Goal: Check status: Check status

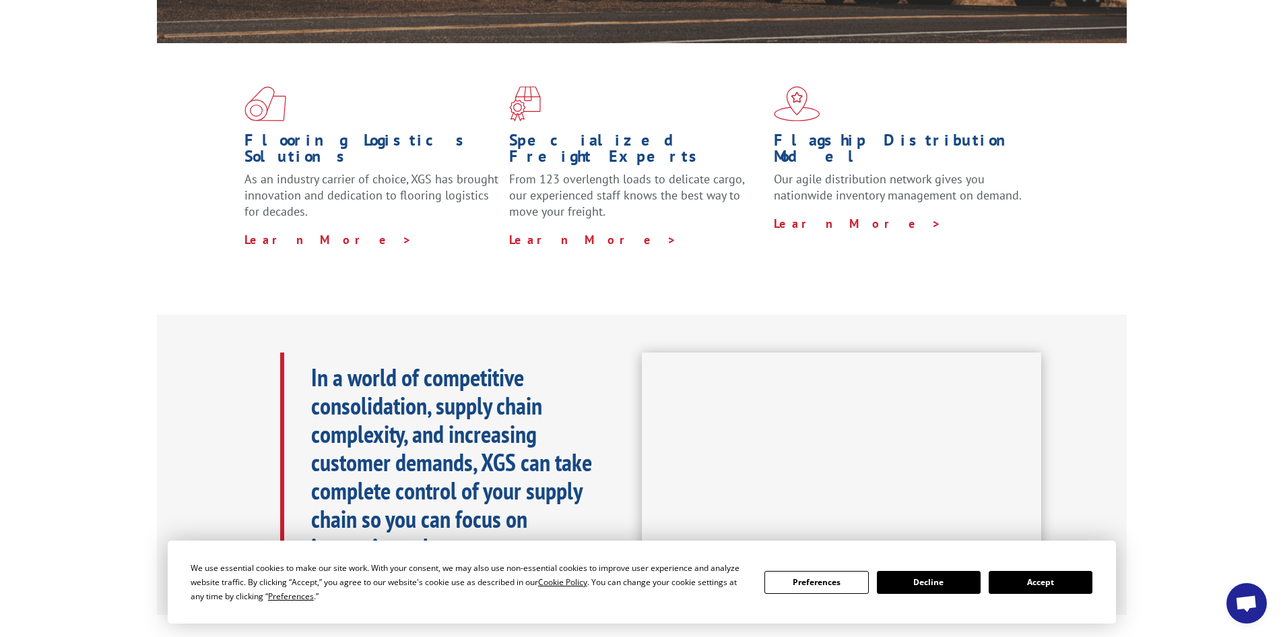
scroll to position [337, 0]
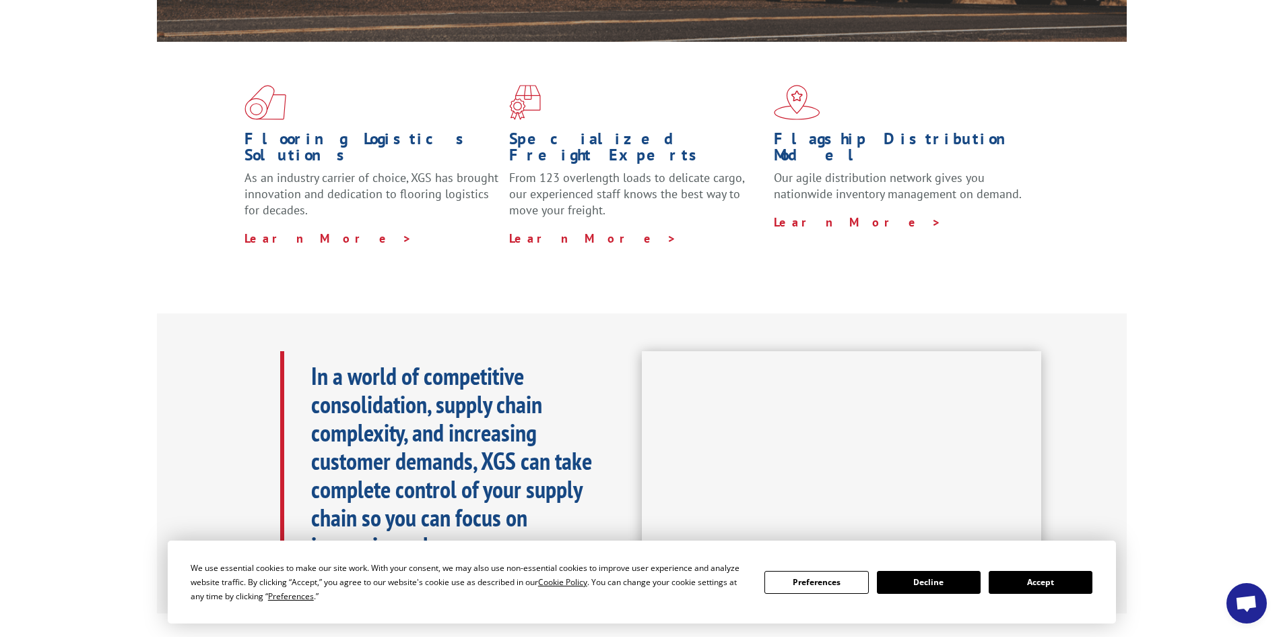
click at [1017, 581] on button "Accept" at bounding box center [1041, 582] width 104 height 23
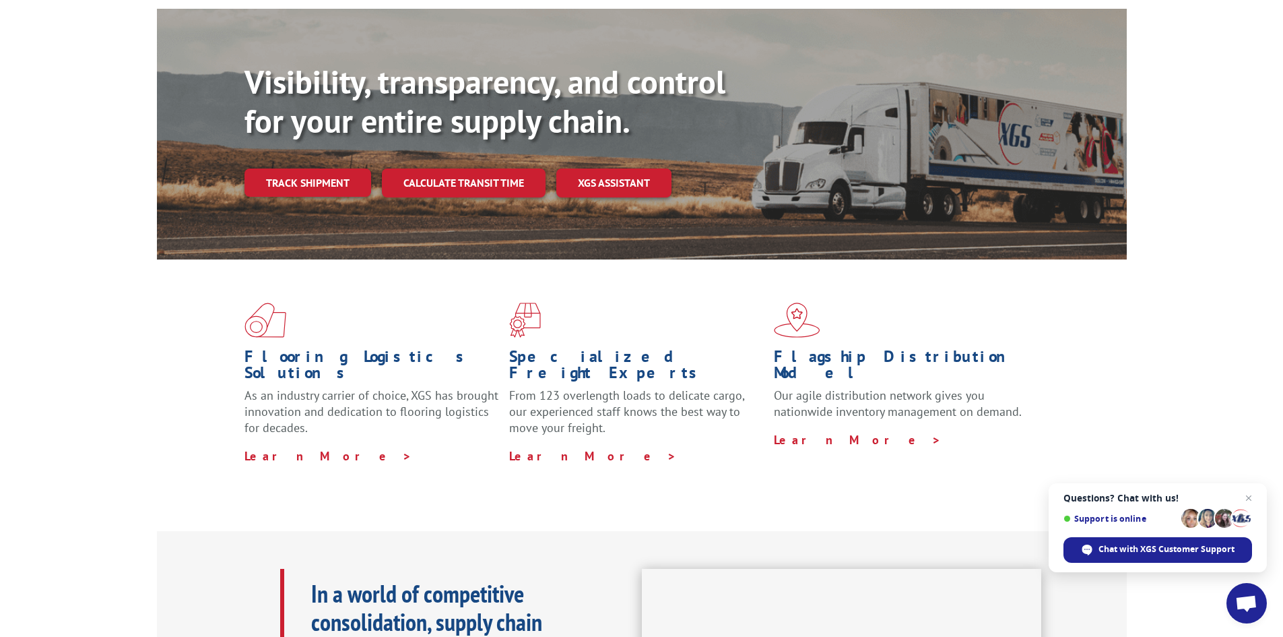
scroll to position [0, 0]
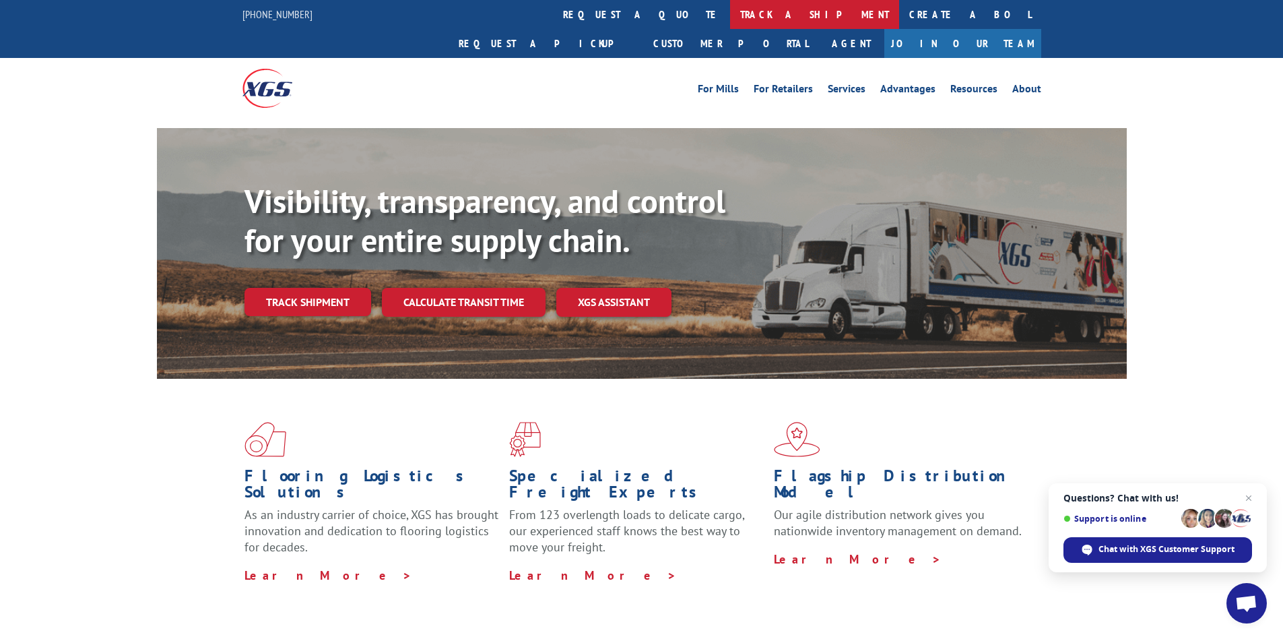
click at [730, 14] on link "track a shipment" at bounding box center [814, 14] width 169 height 29
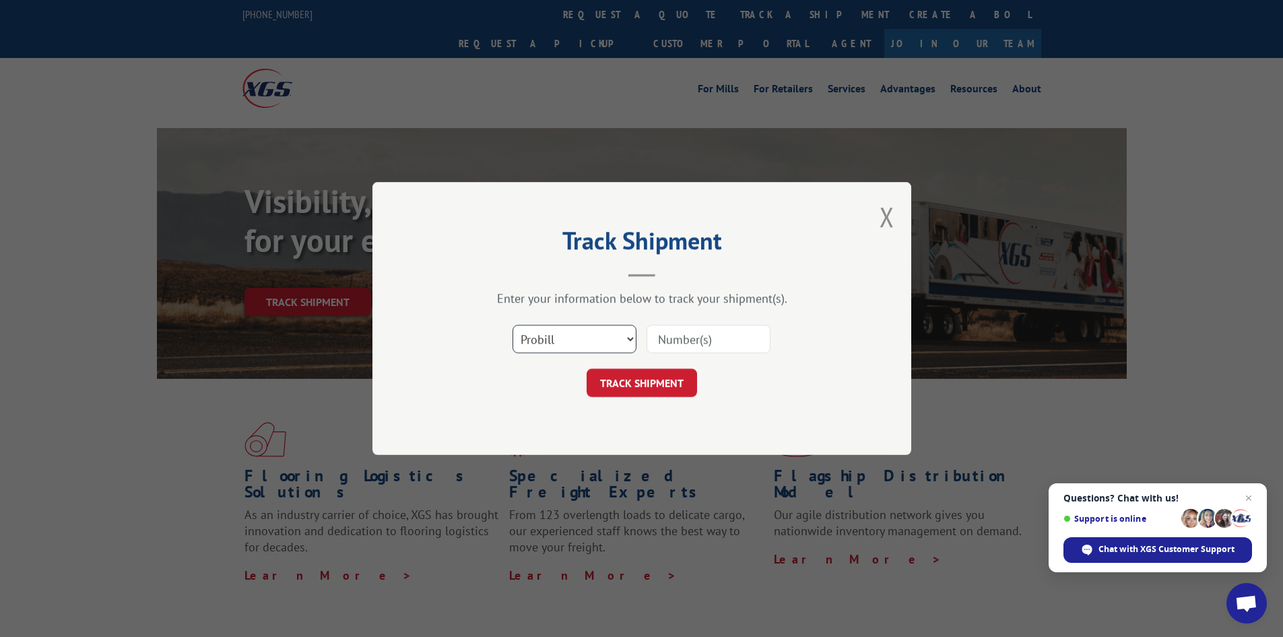
click at [620, 334] on select "Select category... Probill BOL PO" at bounding box center [575, 339] width 124 height 28
select select "po"
click at [513, 325] on select "Select category... Probill BOL PO" at bounding box center [575, 339] width 124 height 28
click at [738, 339] on input at bounding box center [709, 339] width 124 height 28
paste input "55513248"
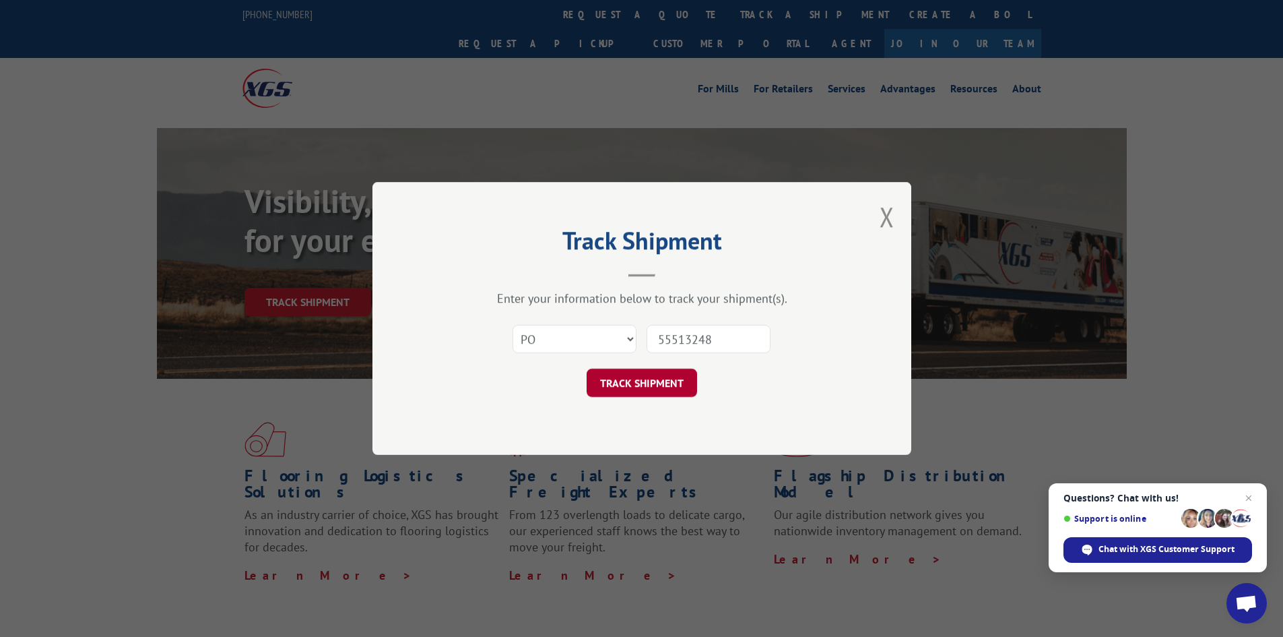
type input "55513248"
click at [662, 381] on button "TRACK SHIPMENT" at bounding box center [642, 382] width 110 height 28
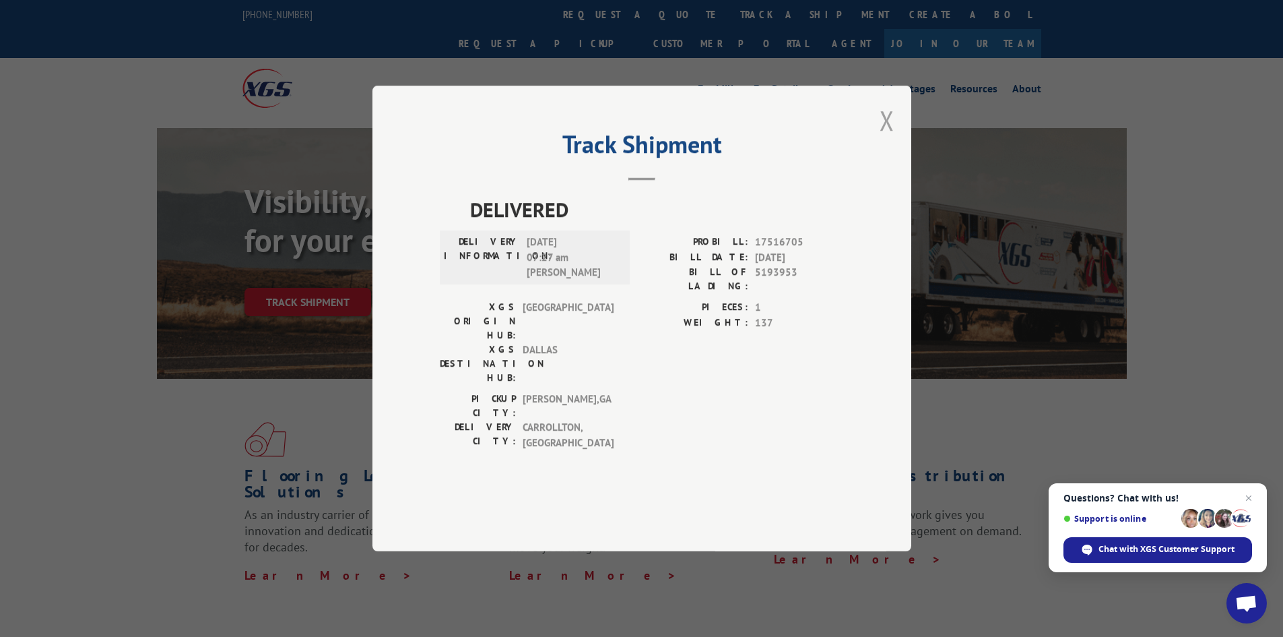
click at [886, 138] on button "Close modal" at bounding box center [887, 120] width 15 height 36
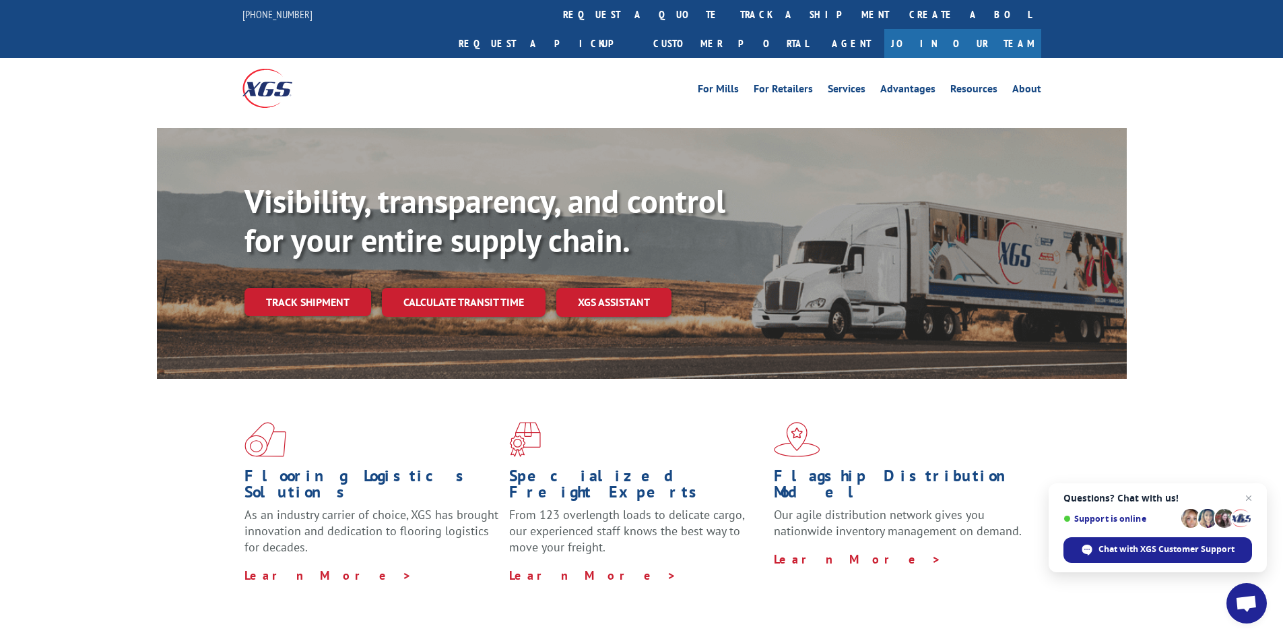
click at [730, 20] on link "track a shipment" at bounding box center [814, 14] width 169 height 29
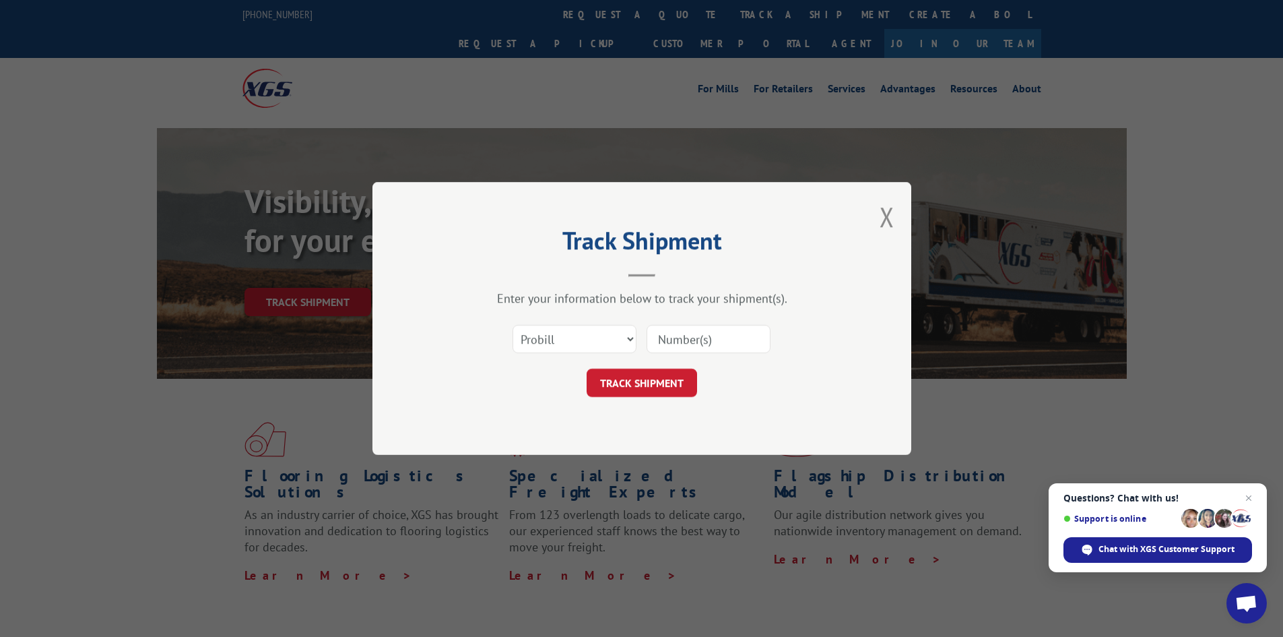
click at [688, 337] on input at bounding box center [709, 339] width 124 height 28
paste input "55513248"
type input "55513248"
click at [631, 391] on button "TRACK SHIPMENT" at bounding box center [642, 382] width 110 height 28
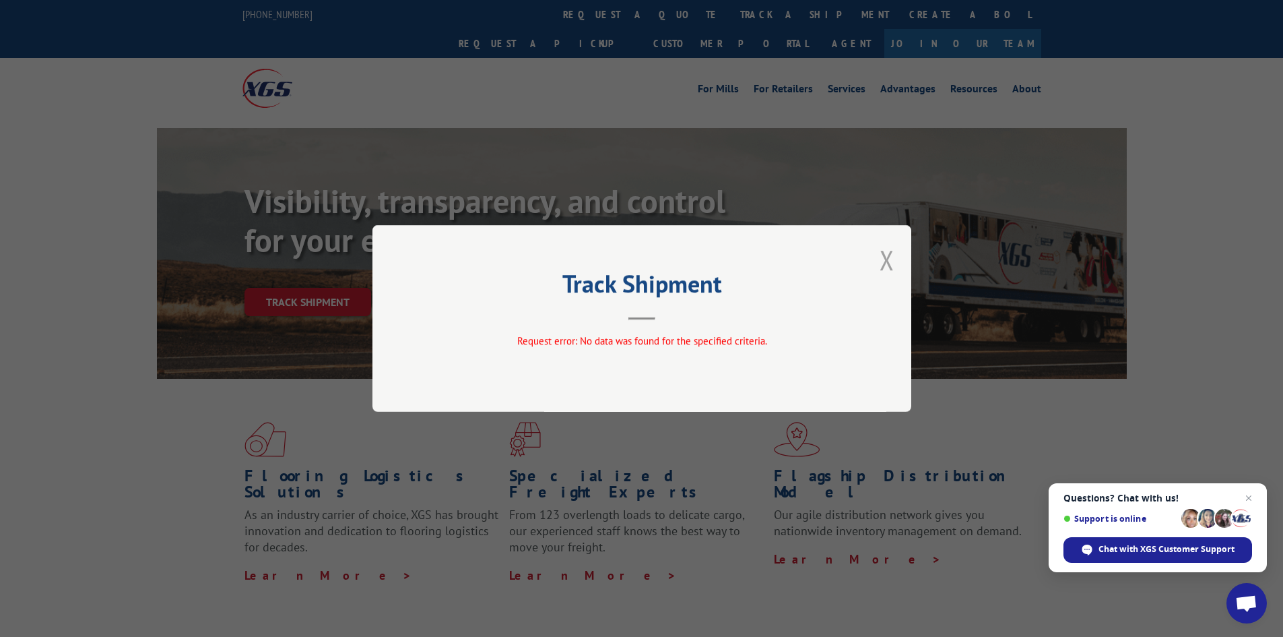
click at [884, 259] on button "Close modal" at bounding box center [887, 260] width 15 height 36
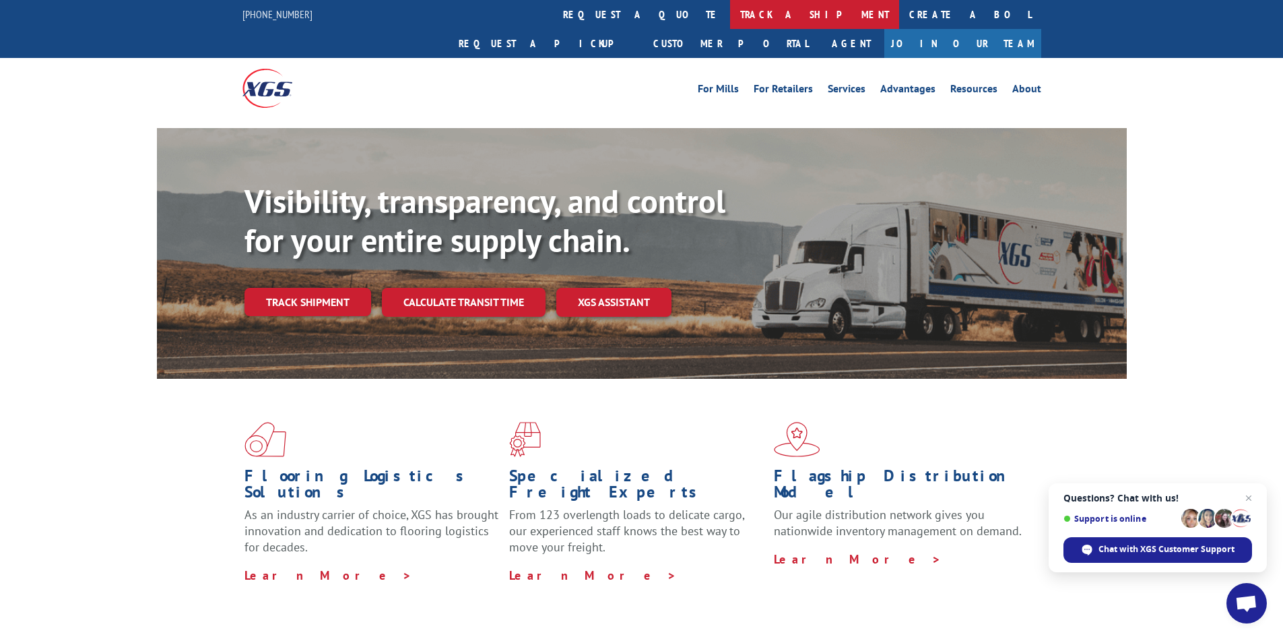
click at [730, 19] on link "track a shipment" at bounding box center [814, 14] width 169 height 29
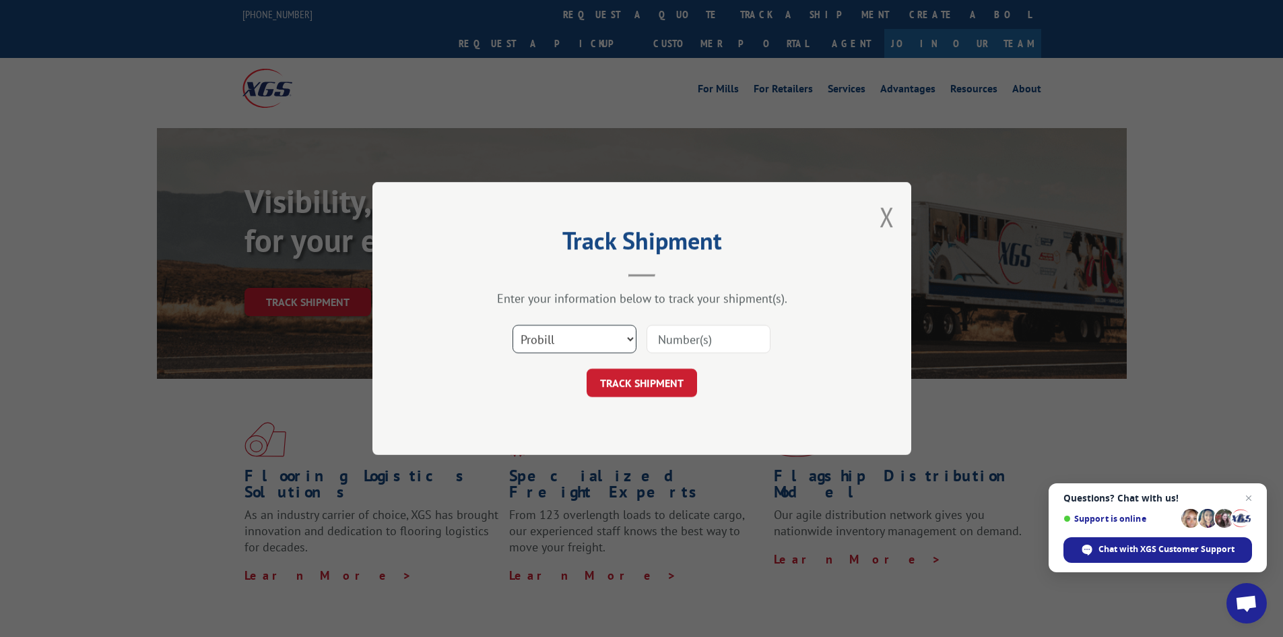
click at [617, 341] on select "Select category... Probill BOL PO" at bounding box center [575, 339] width 124 height 28
select select "po"
click at [513, 325] on select "Select category... Probill BOL PO" at bounding box center [575, 339] width 124 height 28
paste input "55513248"
type input "55513248"
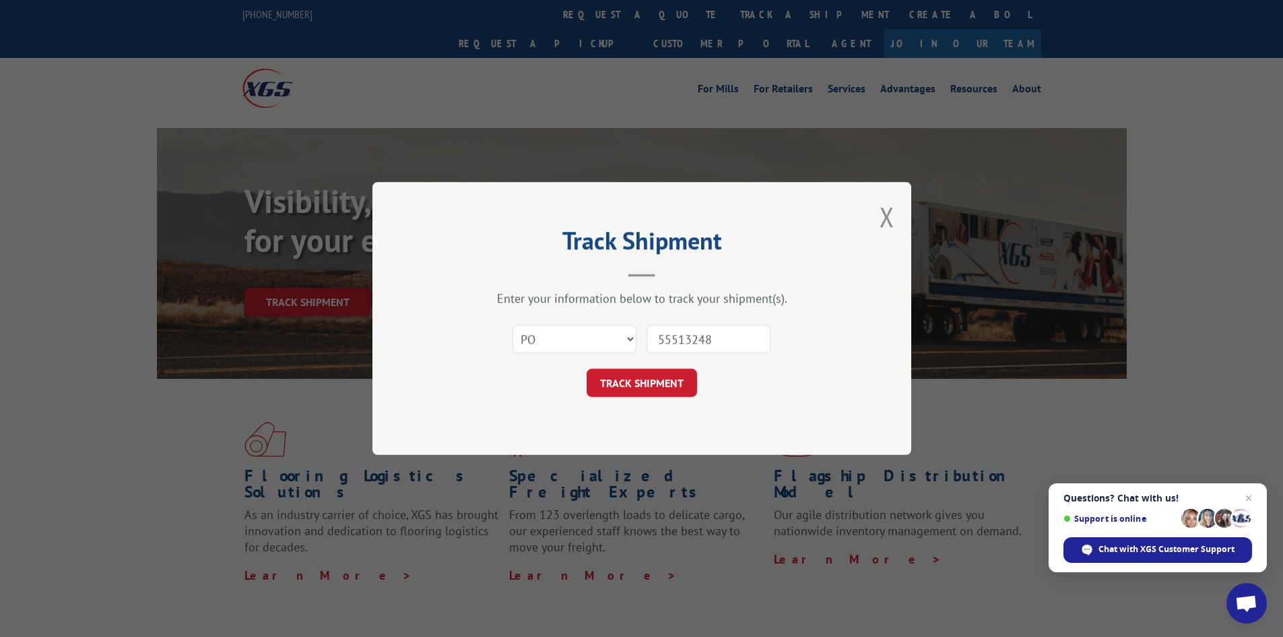
click button "TRACK SHIPMENT" at bounding box center [642, 382] width 110 height 28
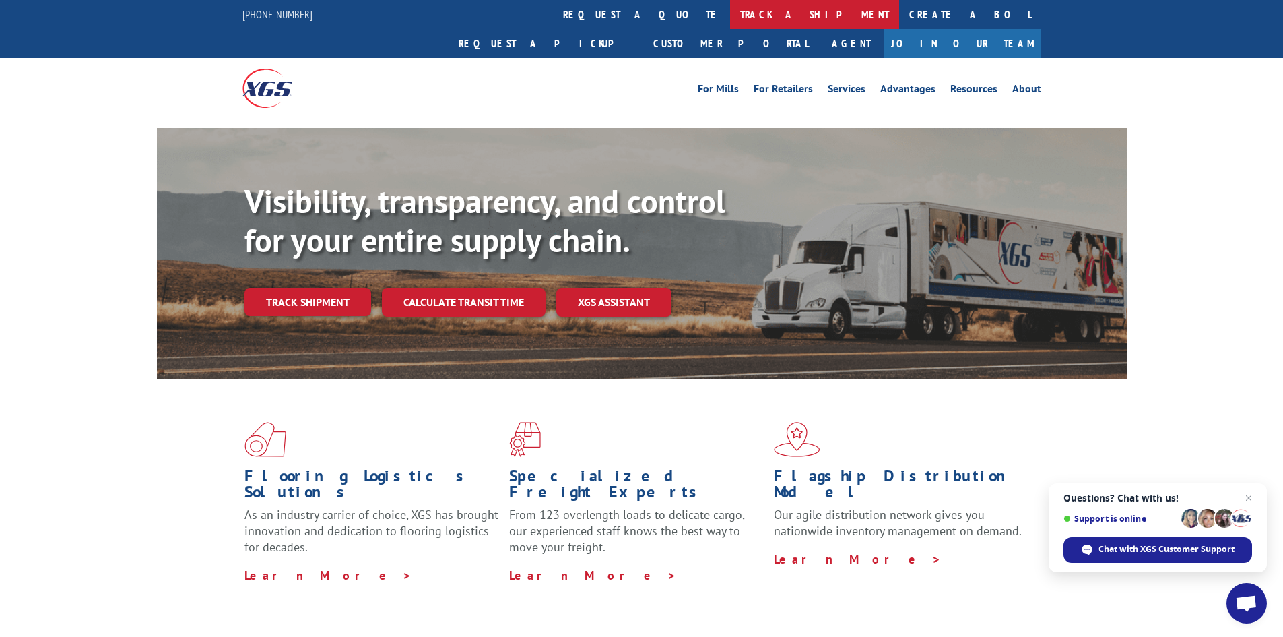
click at [730, 11] on link "track a shipment" at bounding box center [814, 14] width 169 height 29
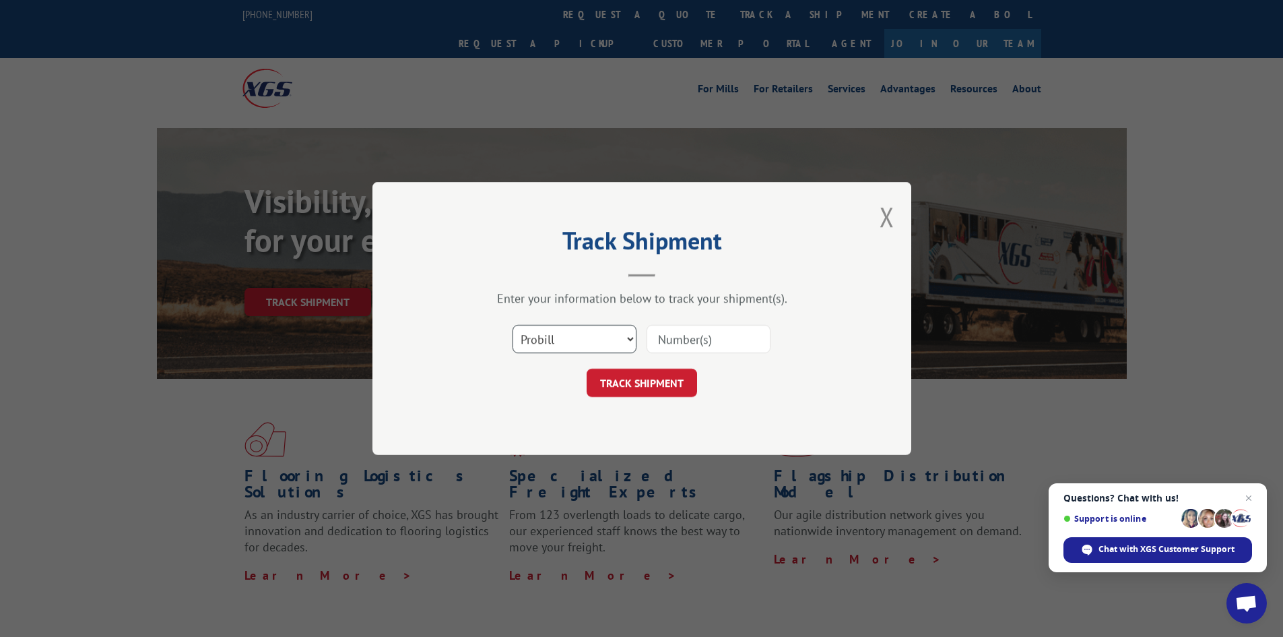
click at [587, 344] on select "Select category... Probill BOL PO" at bounding box center [575, 339] width 124 height 28
select select "po"
click at [513, 325] on select "Select category... Probill BOL PO" at bounding box center [575, 339] width 124 height 28
click at [666, 347] on input at bounding box center [709, 339] width 124 height 28
paste input "55513301"
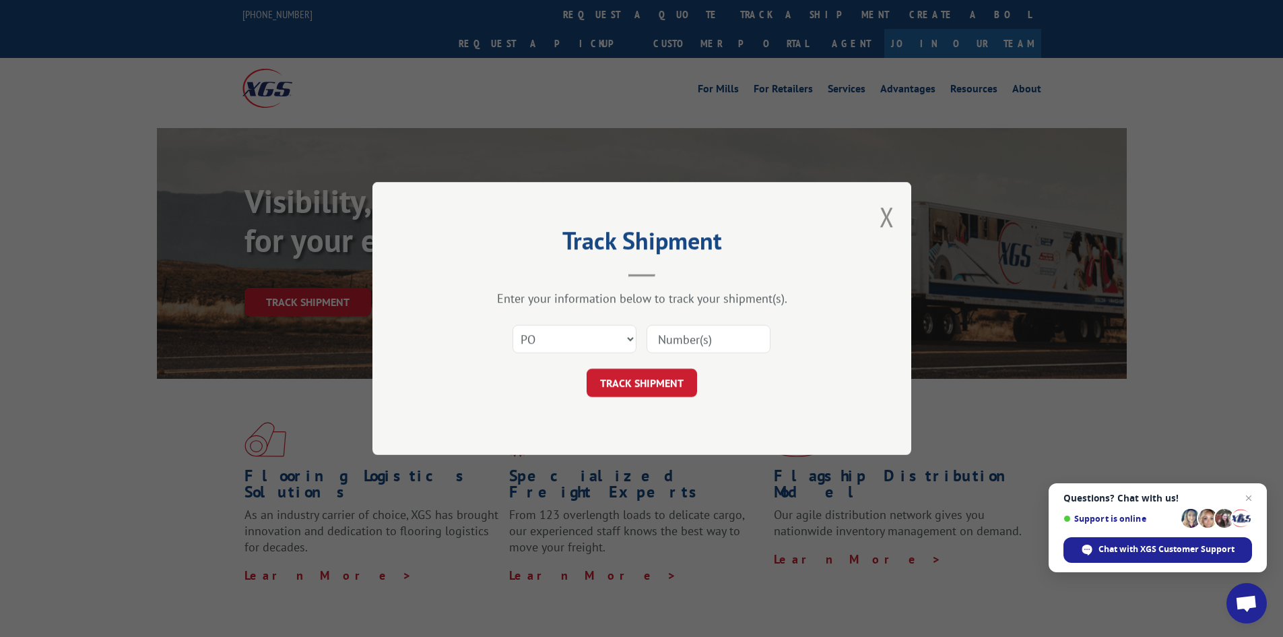
type input "55513301"
click button "TRACK SHIPMENT" at bounding box center [642, 382] width 110 height 28
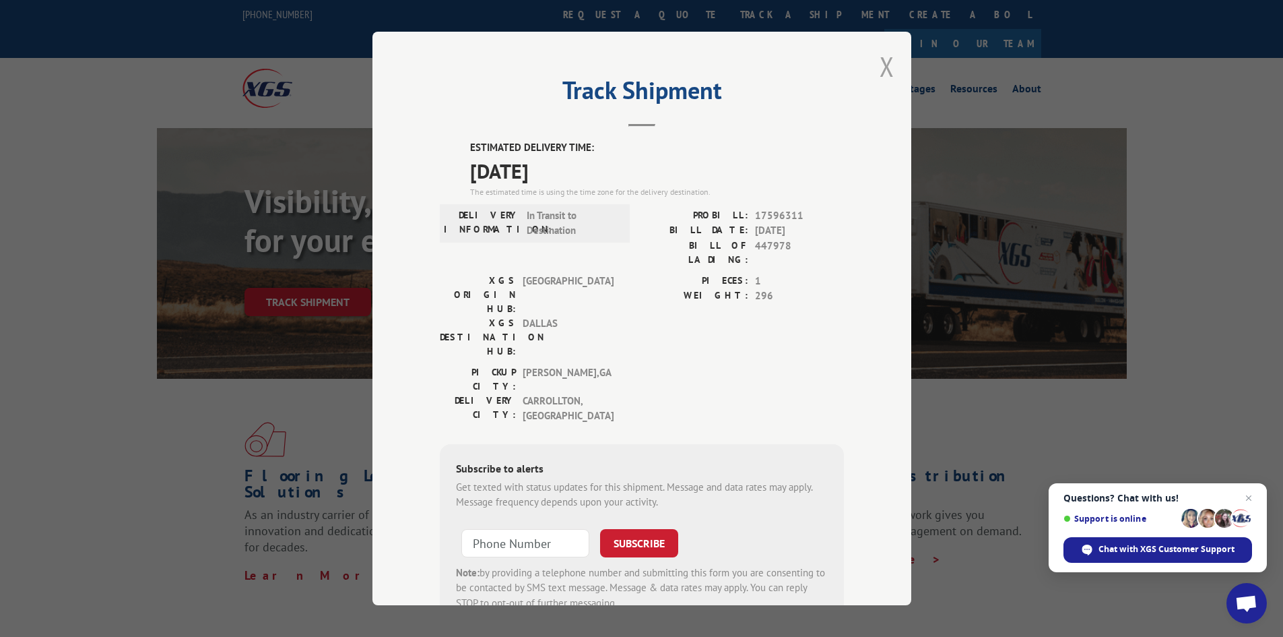
click at [881, 61] on button "Close modal" at bounding box center [887, 67] width 15 height 36
